Goal: Find contact information

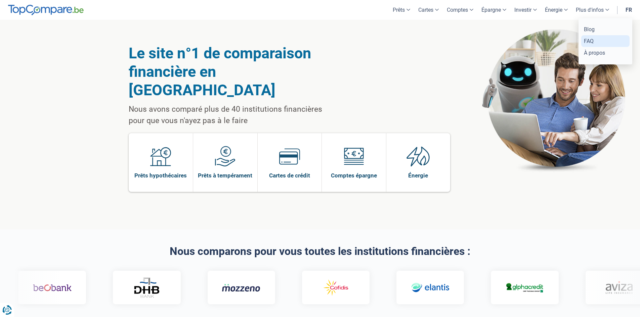
click at [587, 41] on link "FAQ" at bounding box center [605, 41] width 48 height 12
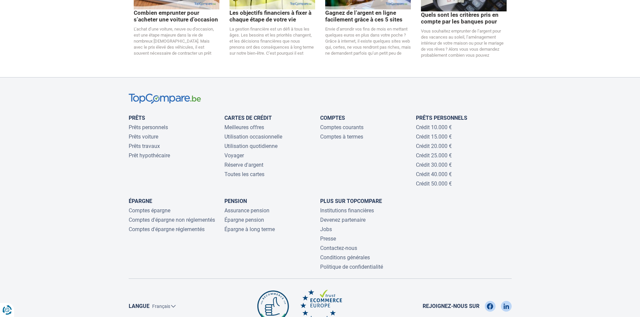
scroll to position [1301, 0]
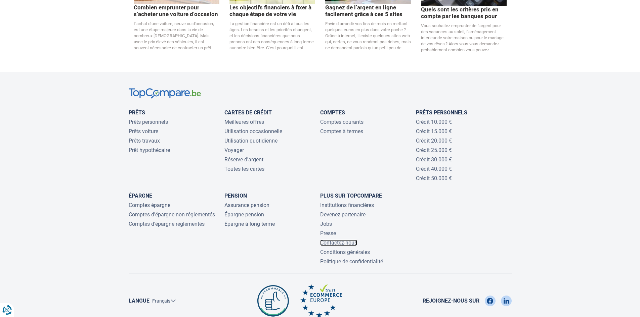
click at [329, 240] on link "Contactez-nous" at bounding box center [338, 243] width 37 height 6
